Goal: Task Accomplishment & Management: Manage account settings

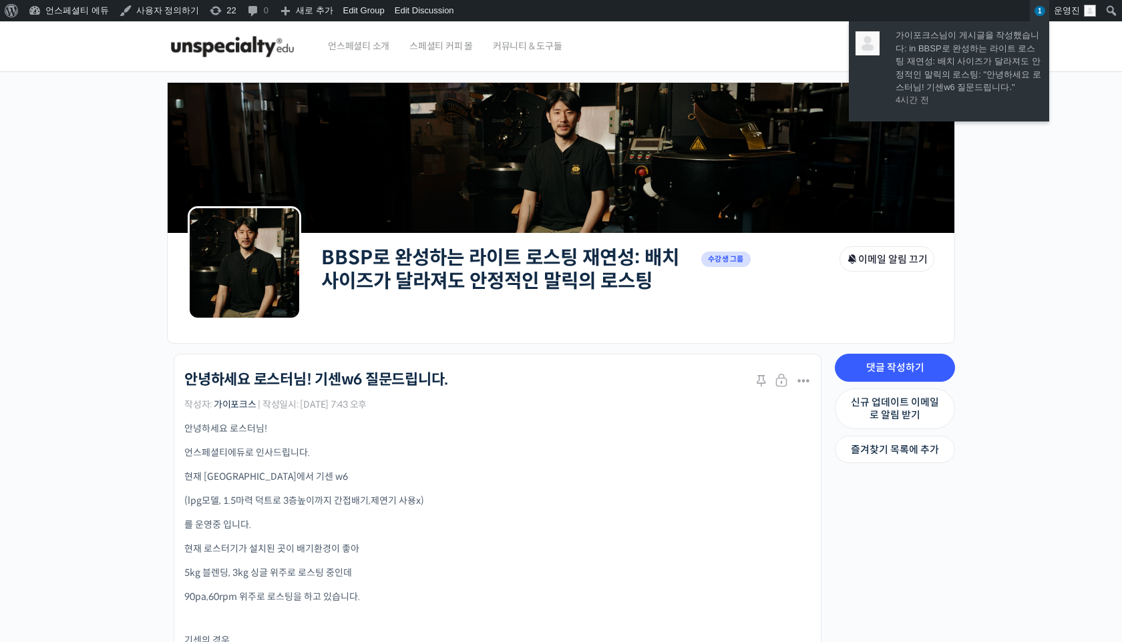
click at [1041, 7] on span "1" at bounding box center [1039, 11] width 11 height 10
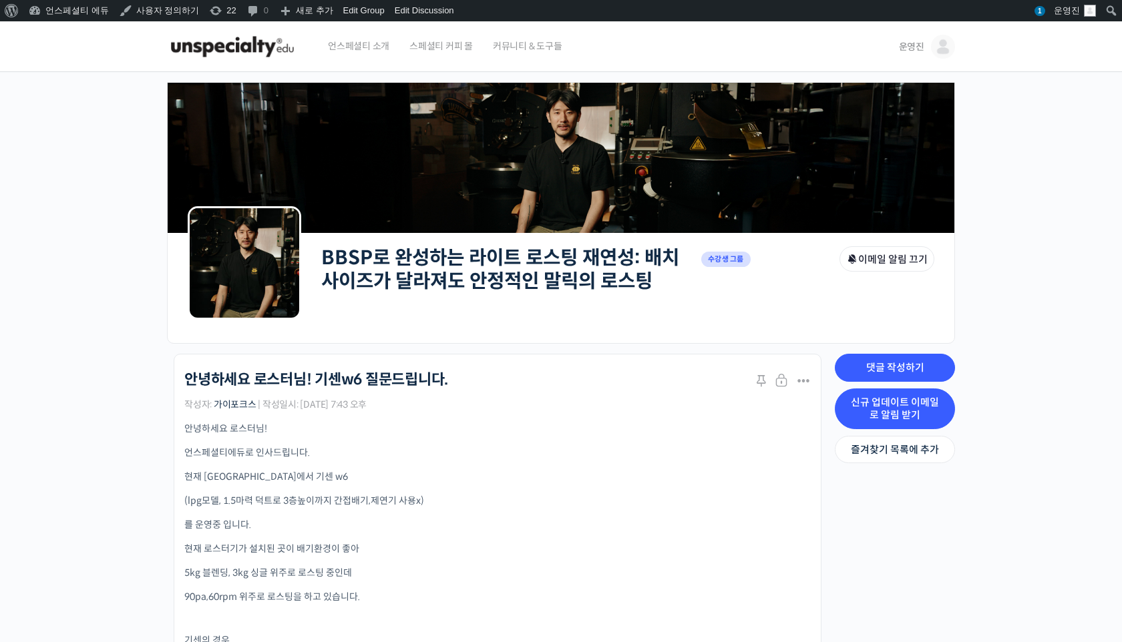
click at [916, 399] on link "신규 업데이트 이메일로 알림 받기" at bounding box center [894, 409] width 120 height 41
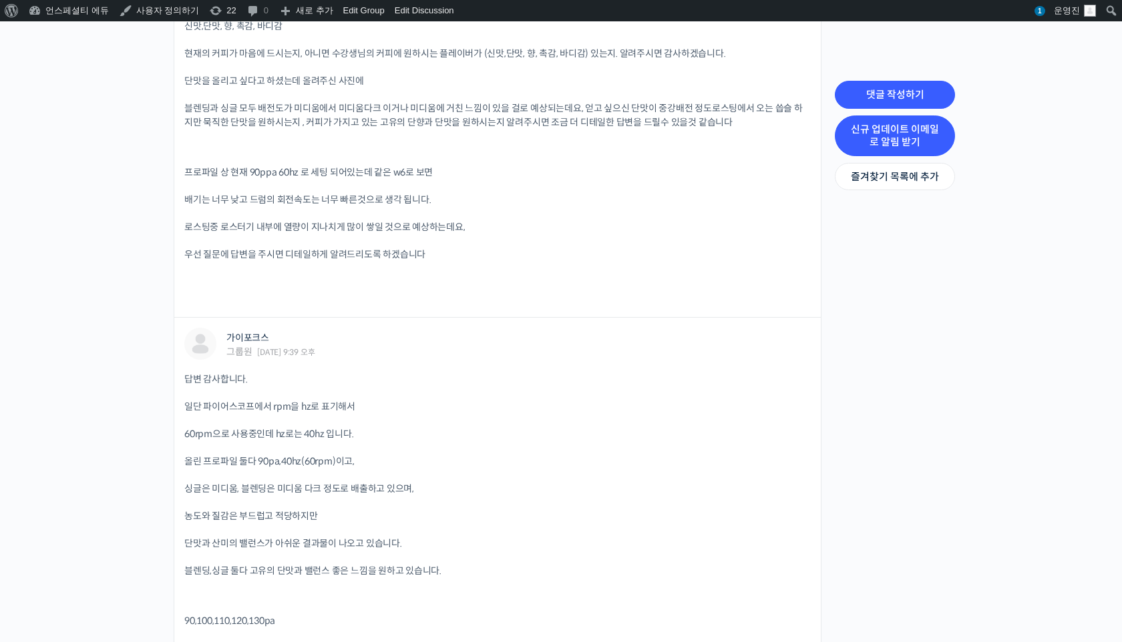
scroll to position [1586, 0]
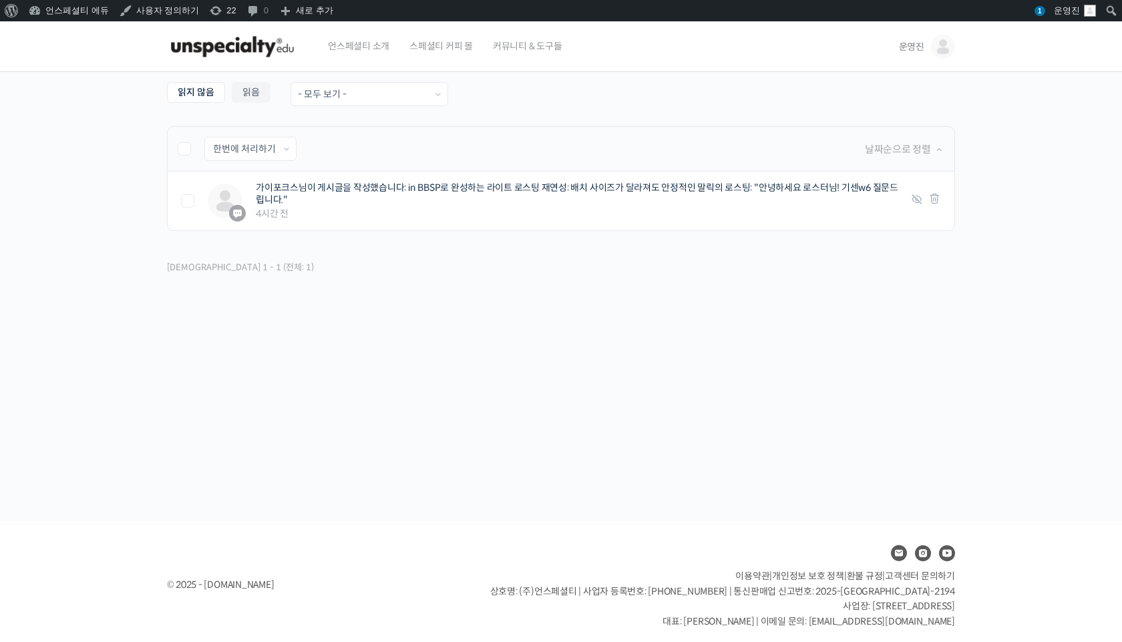
click at [186, 161] on li "Select Bulk Action 한번에 처리하기 읽음 처리하기 삭제하기 적용하기 날짜순으로 정렬" at bounding box center [561, 148] width 788 height 45
click at [186, 156] on li "Select Bulk Action 한번에 처리하기 읽음 처리하기 삭제하기 적용하기 날짜순으로 정렬" at bounding box center [561, 148] width 788 height 45
click at [186, 151] on label at bounding box center [191, 148] width 27 height 13
click at [186, 151] on input "checkbox" at bounding box center [182, 146] width 9 height 9
checkbox input "true"
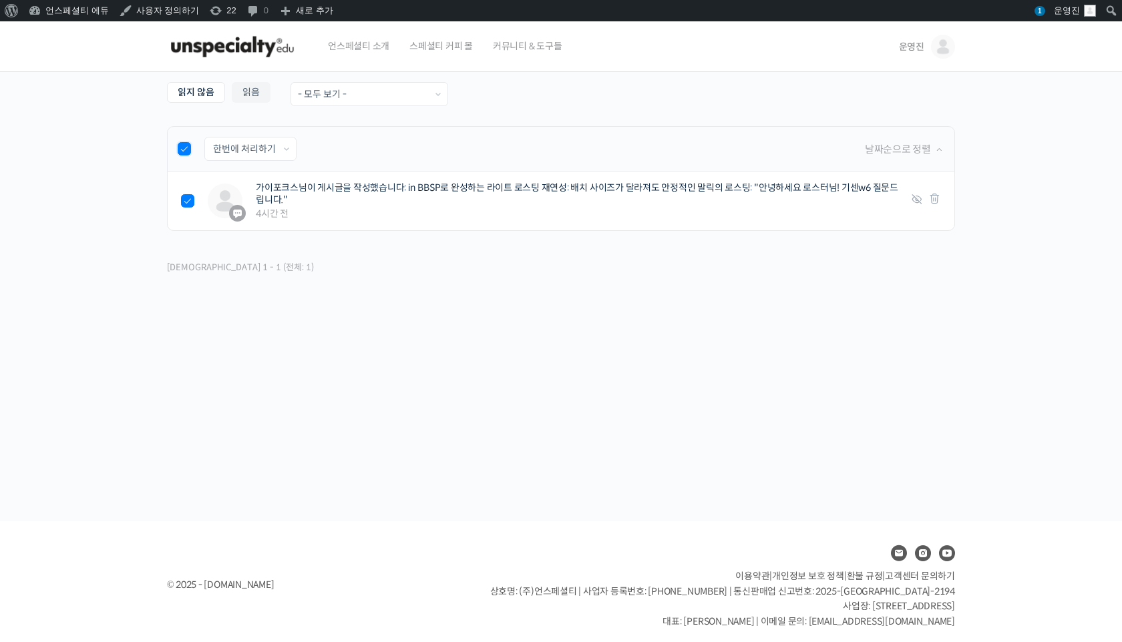
checkbox input "true"
click at [228, 151] on select "한번에 처리하기 읽음 처리하기 삭제하기" at bounding box center [250, 149] width 91 height 23
select select "read"
click at [205, 138] on select "한번에 처리하기 읽음 처리하기 삭제하기" at bounding box center [250, 149] width 91 height 23
click at [340, 154] on input "적용하기" at bounding box center [333, 149] width 61 height 23
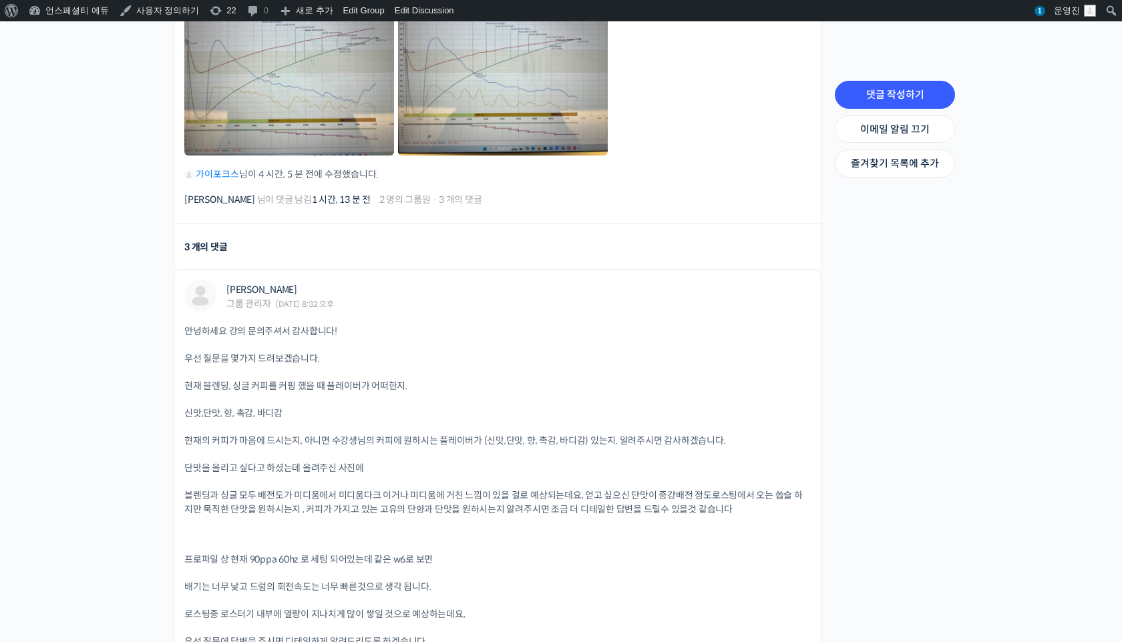
scroll to position [1235, 0]
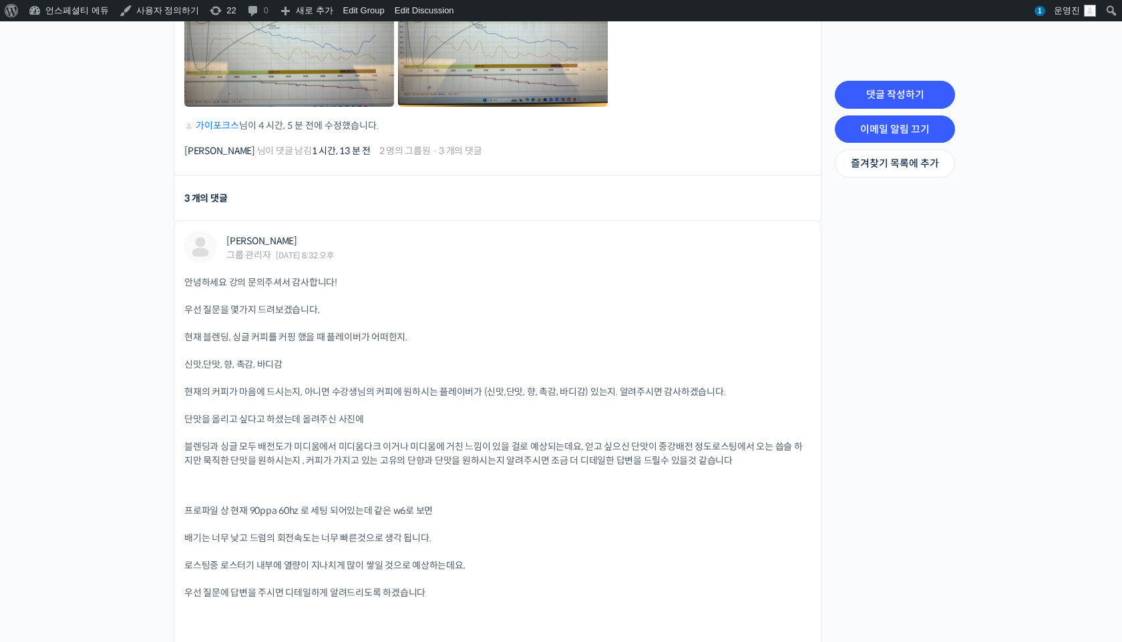
click at [907, 124] on link "이메일 알림 끄기" at bounding box center [894, 129] width 120 height 28
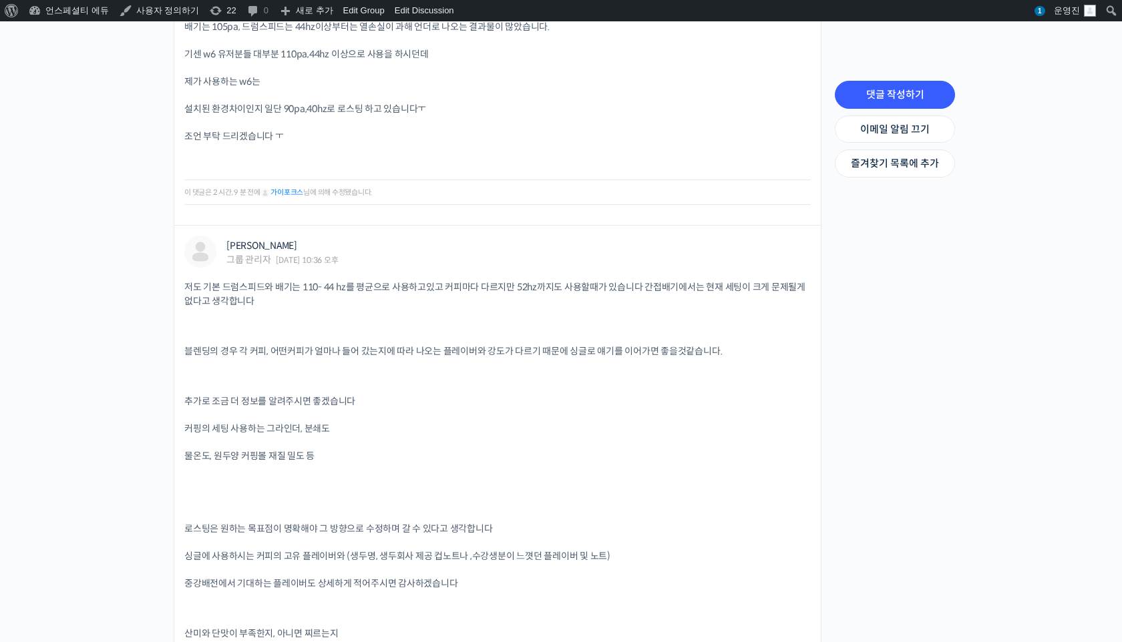
scroll to position [2612, 0]
